Goal: Task Accomplishment & Management: Complete application form

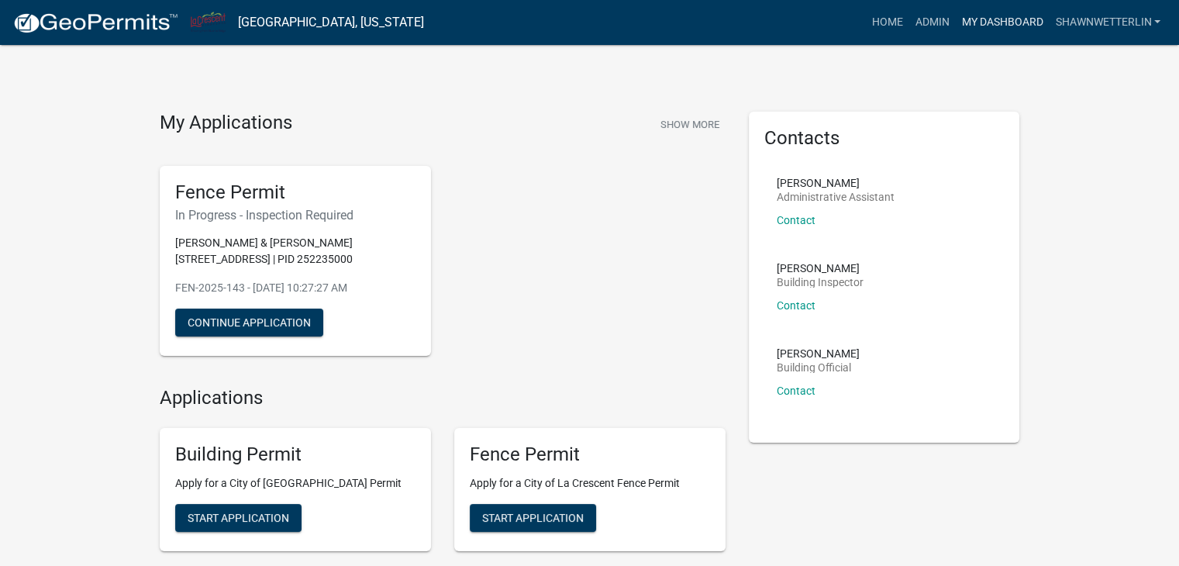
click at [990, 22] on link "My Dashboard" at bounding box center [1002, 22] width 94 height 29
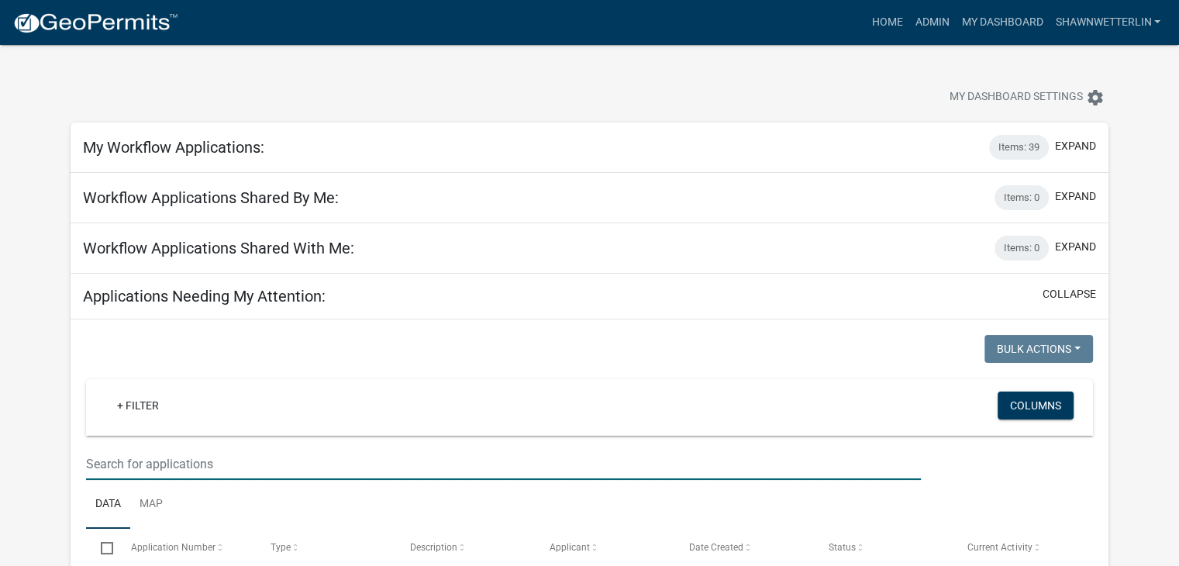
click at [105, 455] on input "text" at bounding box center [503, 464] width 835 height 32
type input "710 wild"
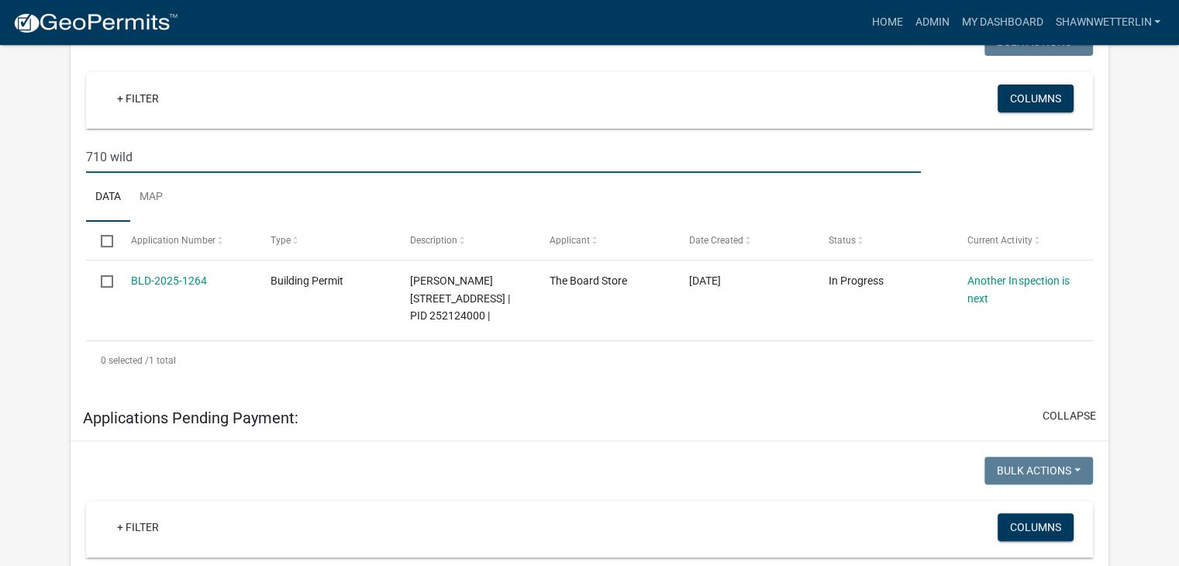
scroll to position [310, 0]
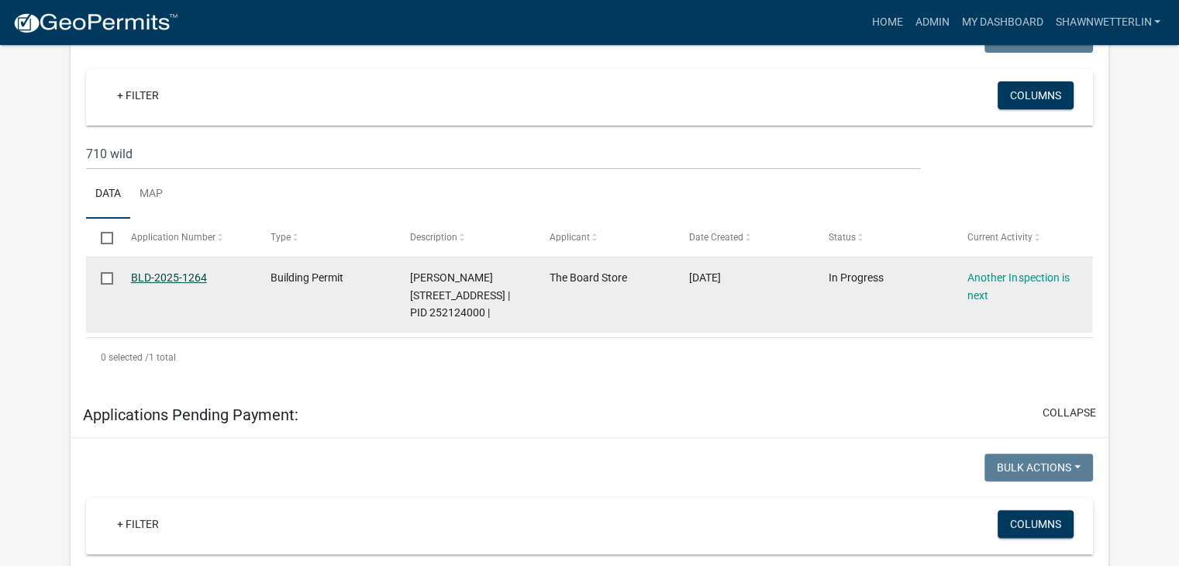
click at [161, 276] on link "BLD-2025-1264" at bounding box center [169, 277] width 76 height 12
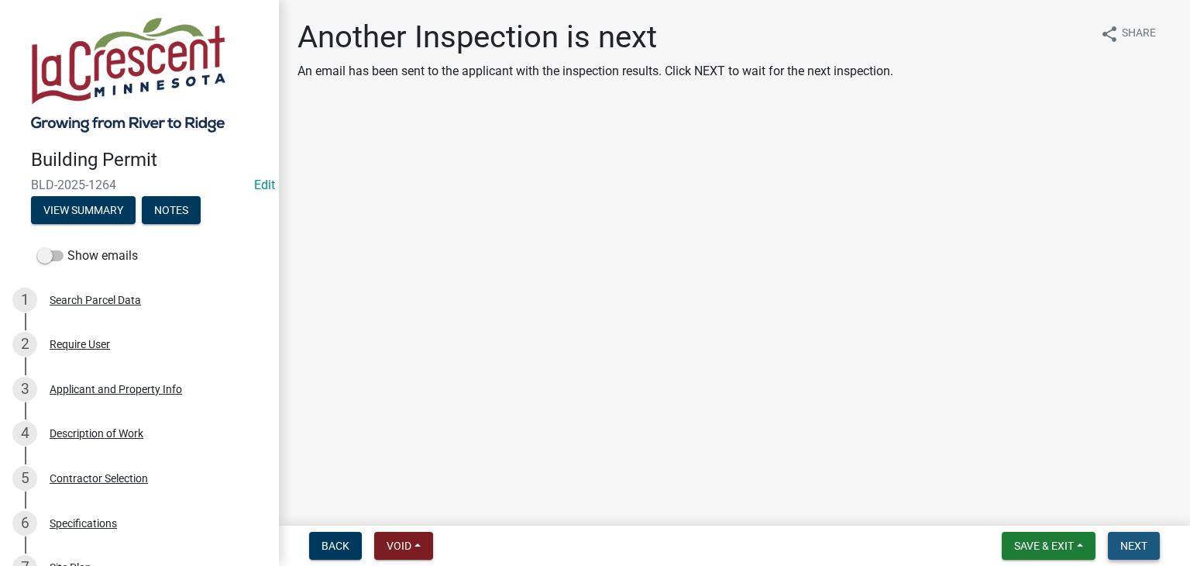
click at [1140, 552] on button "Next" at bounding box center [1134, 546] width 52 height 28
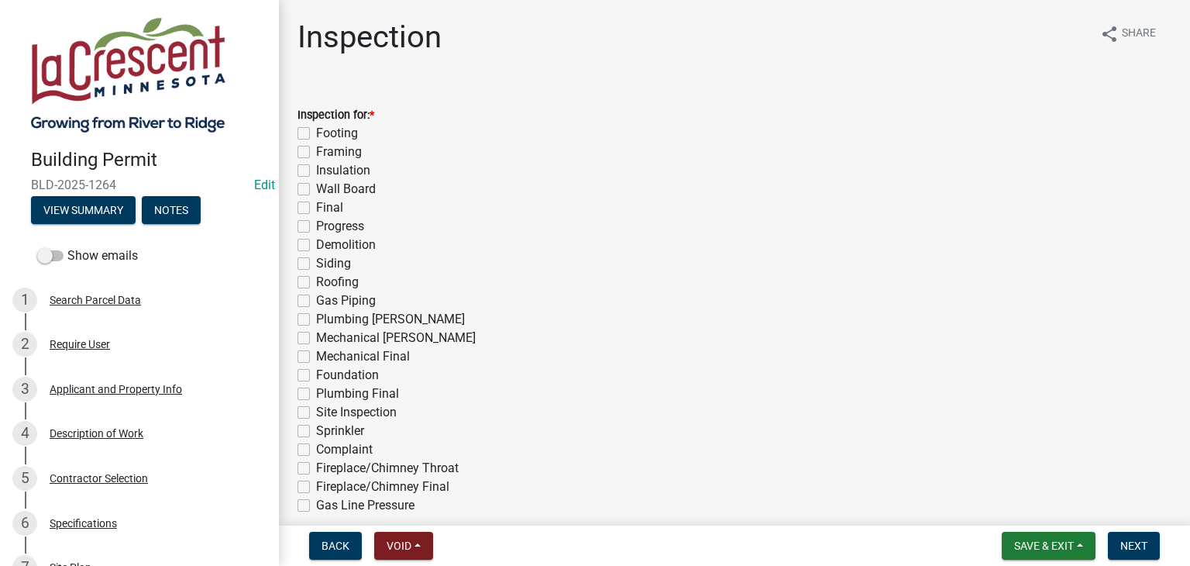
click at [316, 136] on label "Footing" at bounding box center [337, 133] width 42 height 19
click at [316, 134] on input "Footing" at bounding box center [321, 129] width 10 height 10
checkbox input "true"
checkbox input "false"
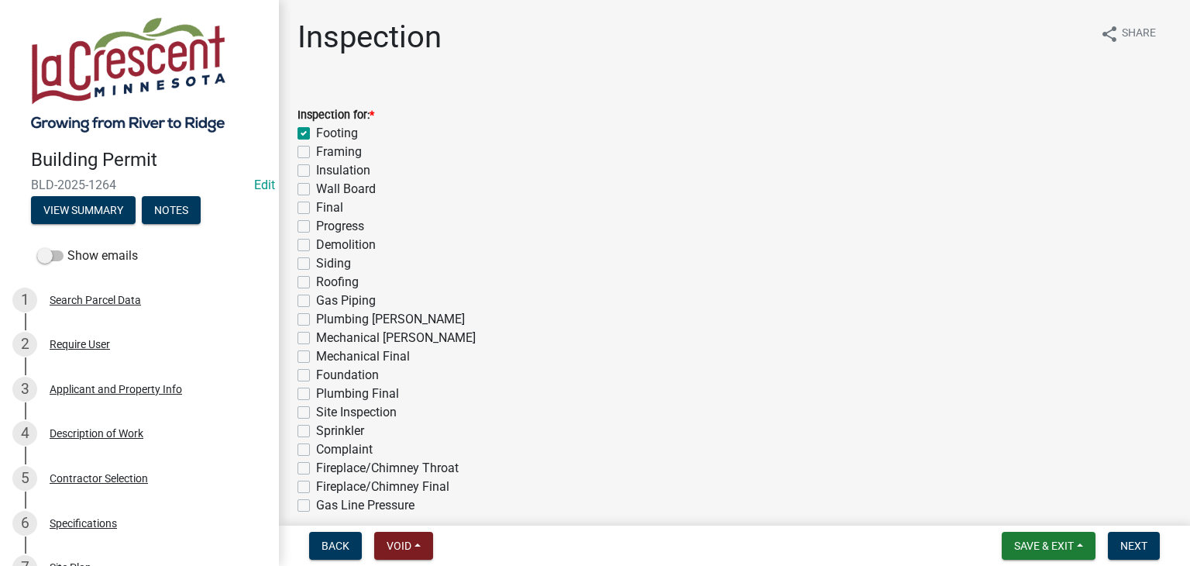
checkbox input "false"
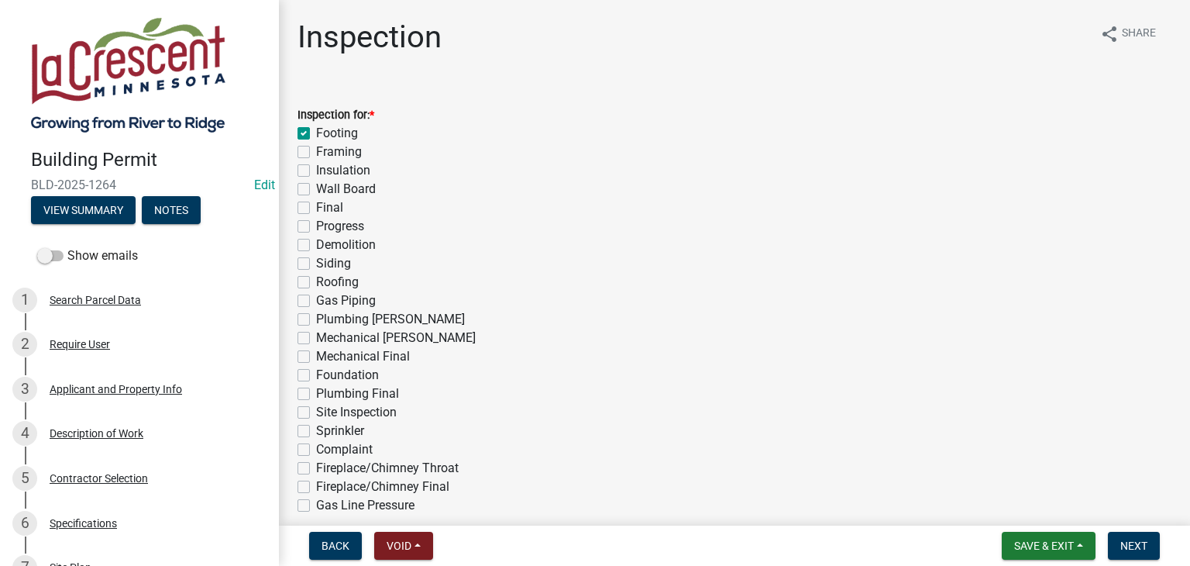
checkbox input "false"
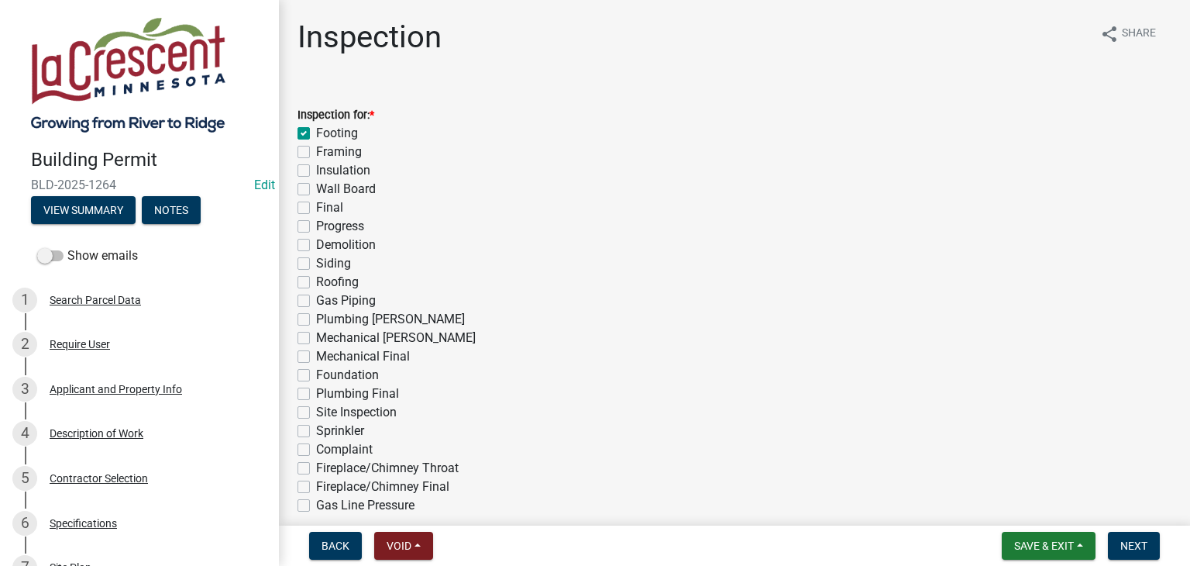
checkbox input "false"
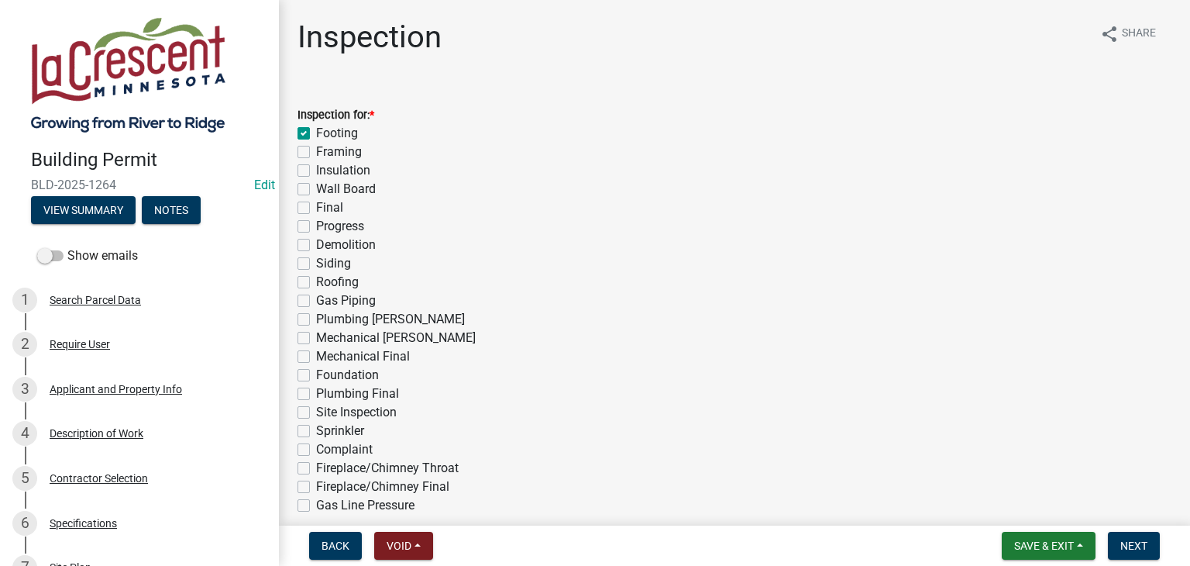
checkbox input "false"
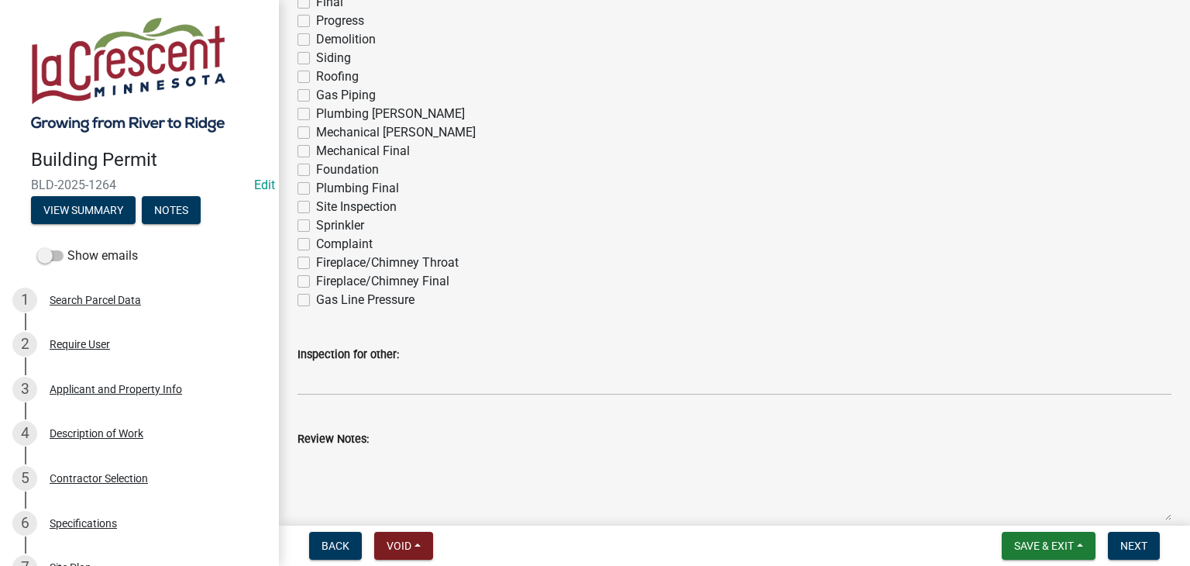
scroll to position [387, 0]
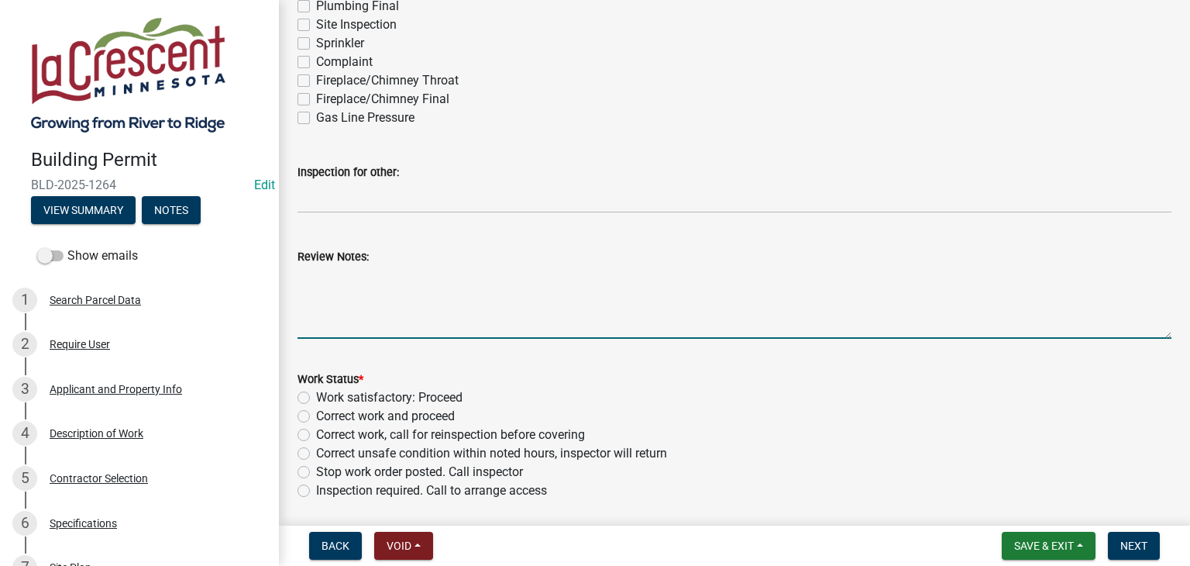
click at [443, 280] on textarea "Review Notes:" at bounding box center [735, 302] width 874 height 73
click at [390, 280] on textarea "Two deck footing 16" wide x 48" deep." at bounding box center [735, 302] width 874 height 73
type textarea "Two deck footings 16" wide x 48" deep."
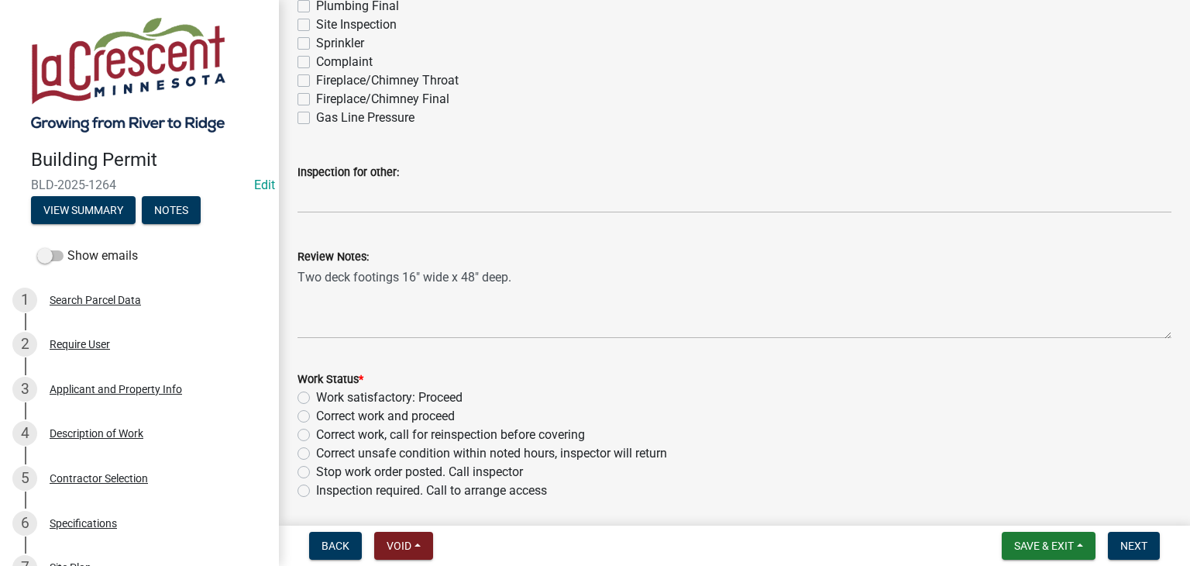
click at [316, 396] on label "Work satisfactory: Proceed" at bounding box center [389, 397] width 146 height 19
click at [316, 396] on input "Work satisfactory: Proceed" at bounding box center [321, 393] width 10 height 10
radio input "true"
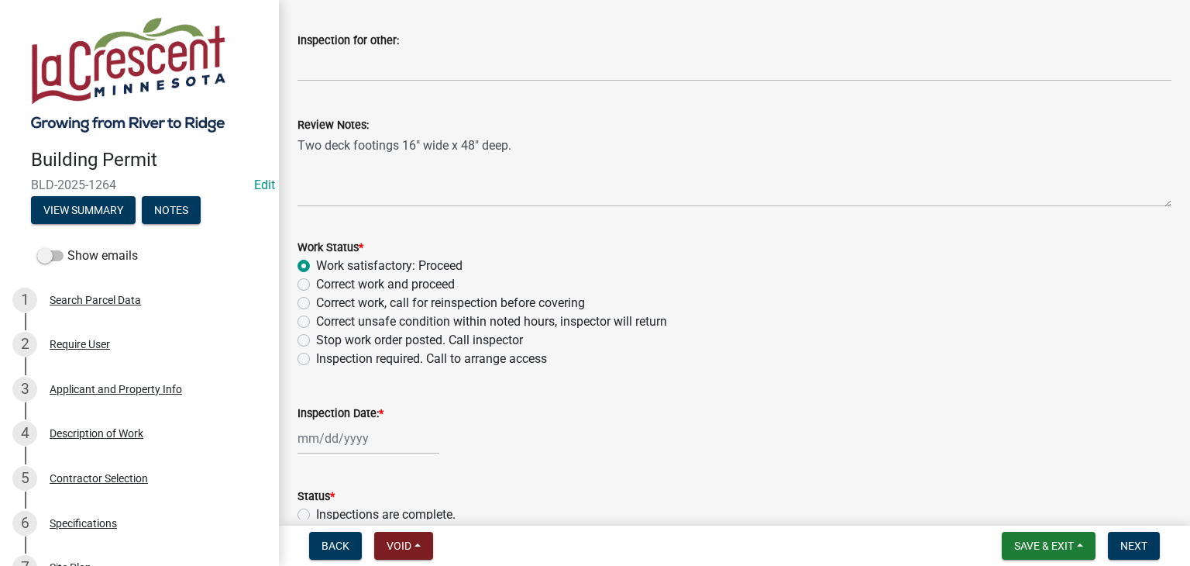
scroll to position [617, 0]
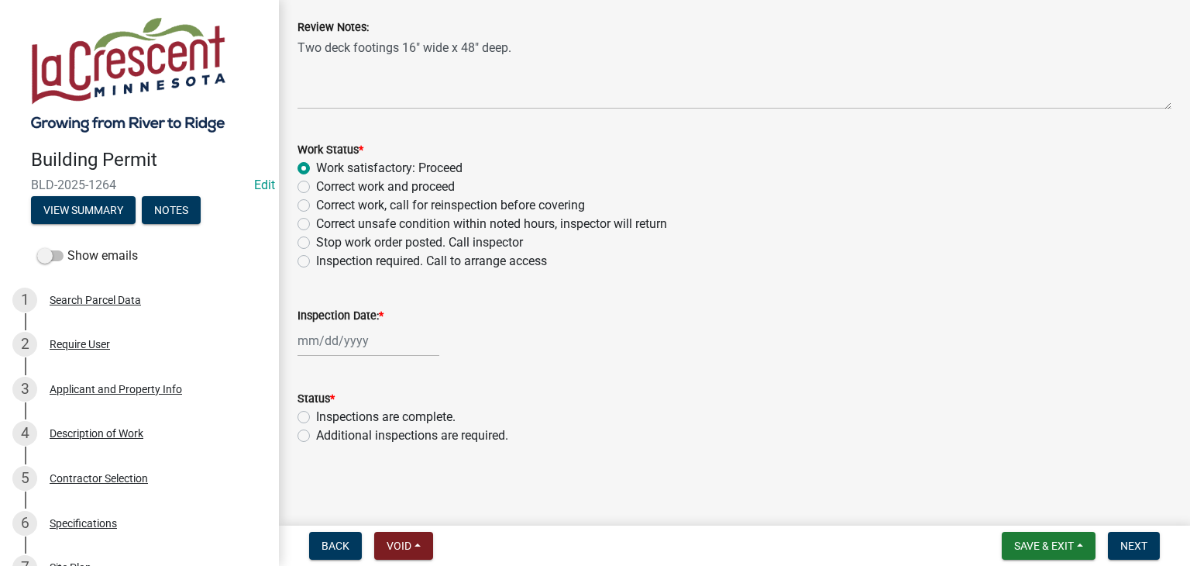
select select "9"
select select "2025"
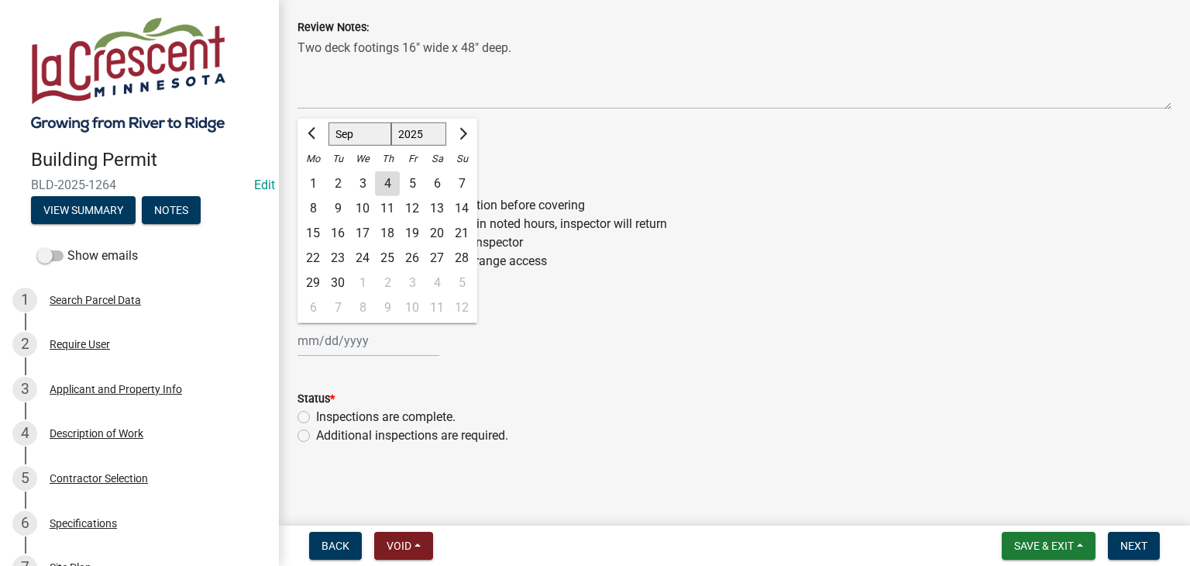
click at [356, 342] on div "Jan Feb Mar Apr May Jun Jul Aug Sep Oct Nov Dec 1525 1526 1527 1528 1529 1530 1…" at bounding box center [369, 341] width 142 height 32
click at [393, 182] on div "4" at bounding box center [387, 183] width 25 height 25
type input "09/04/2025"
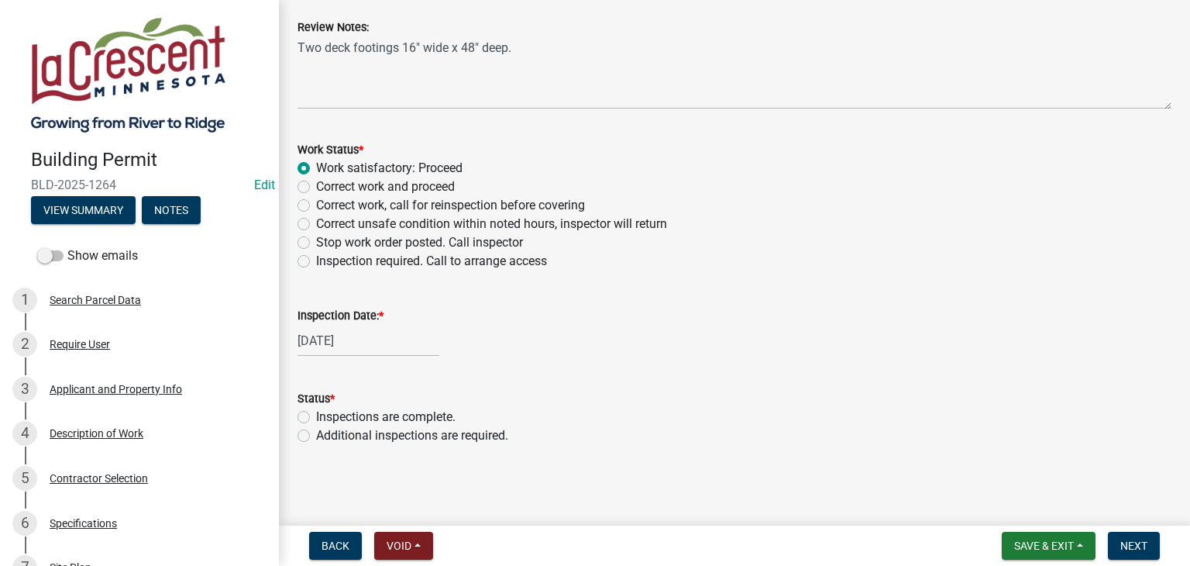
click at [316, 438] on label "Additional inspections are required." at bounding box center [412, 435] width 192 height 19
click at [316, 436] on input "Additional inspections are required." at bounding box center [321, 431] width 10 height 10
radio input "true"
click at [1151, 543] on button "Next" at bounding box center [1134, 546] width 52 height 28
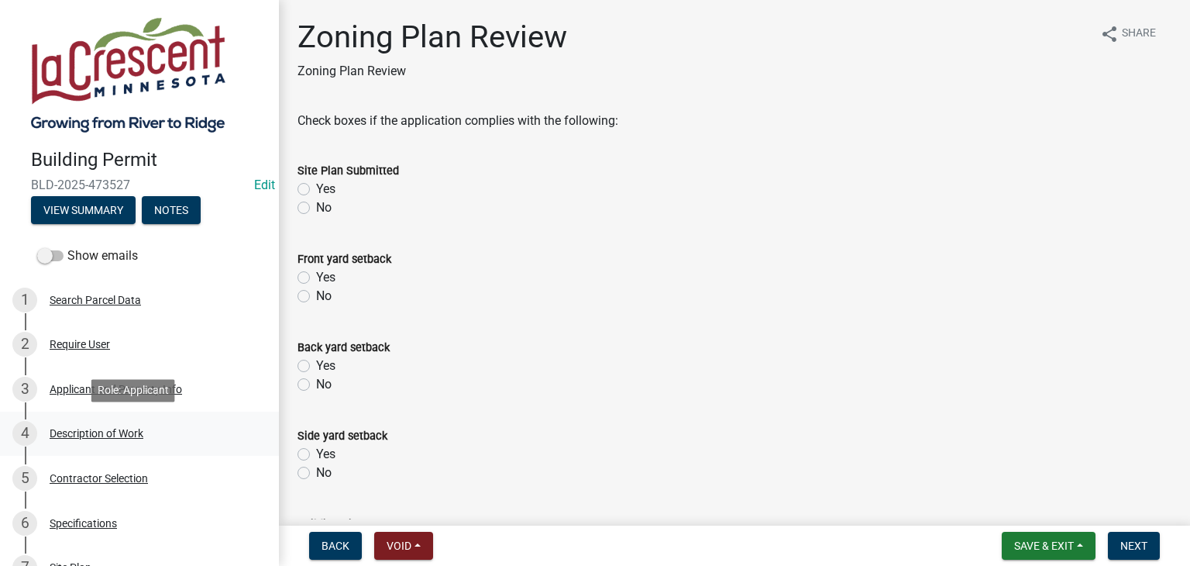
click at [108, 429] on div "Description of Work" at bounding box center [97, 433] width 94 height 11
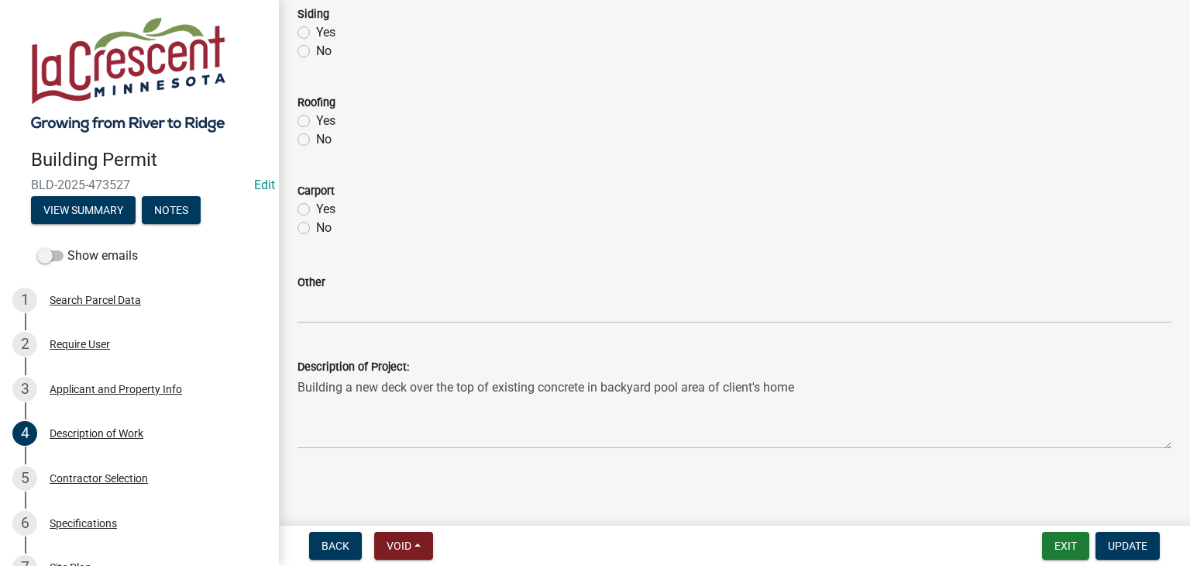
scroll to position [777, 0]
click at [63, 525] on div "Specifications" at bounding box center [83, 523] width 67 height 11
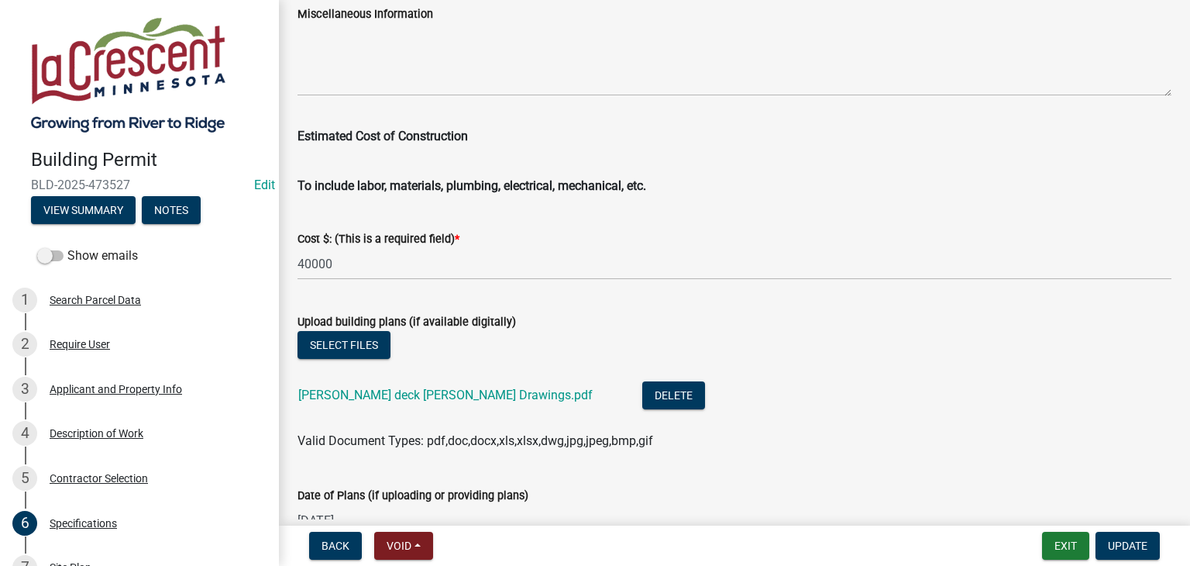
scroll to position [2635, 0]
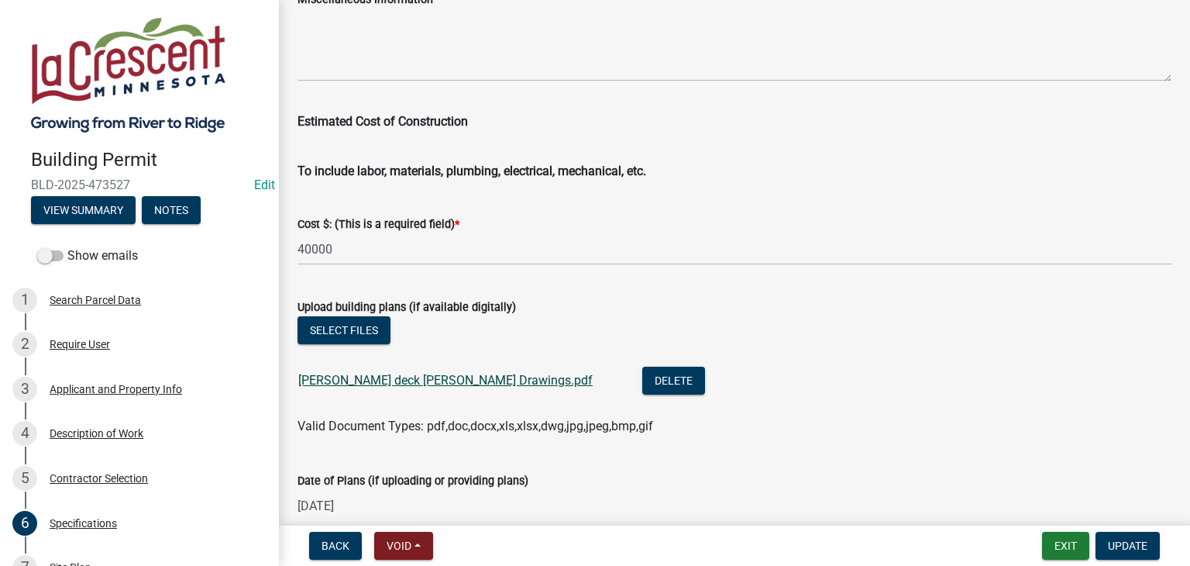
click at [339, 381] on link "[PERSON_NAME] deck [PERSON_NAME] Drawings.pdf" at bounding box center [445, 380] width 294 height 15
